Goal: Find specific page/section: Find specific page/section

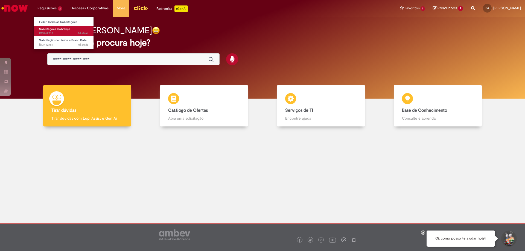
click at [66, 35] on span "3d atrás 3 dias atrás R13462713" at bounding box center [63, 33] width 49 height 4
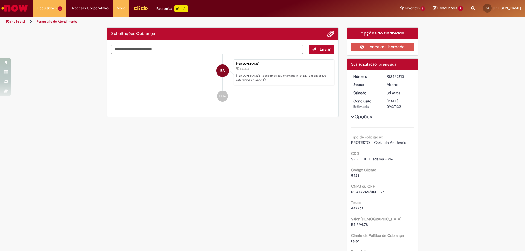
click at [0, 4] on link "Ir para a Homepage" at bounding box center [14, 8] width 29 height 16
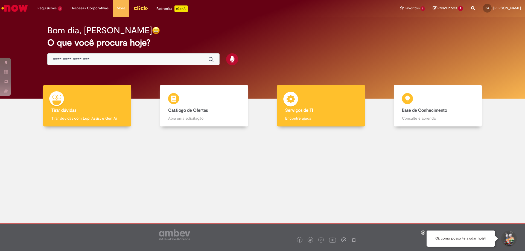
click at [304, 118] on p "Encontre ajuda" at bounding box center [321, 118] width 72 height 5
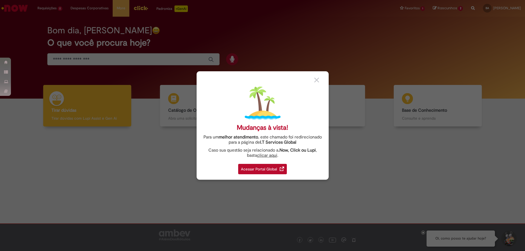
click at [275, 166] on div "Acessar Portal Global" at bounding box center [262, 169] width 49 height 10
